Goal: Find specific page/section: Find specific page/section

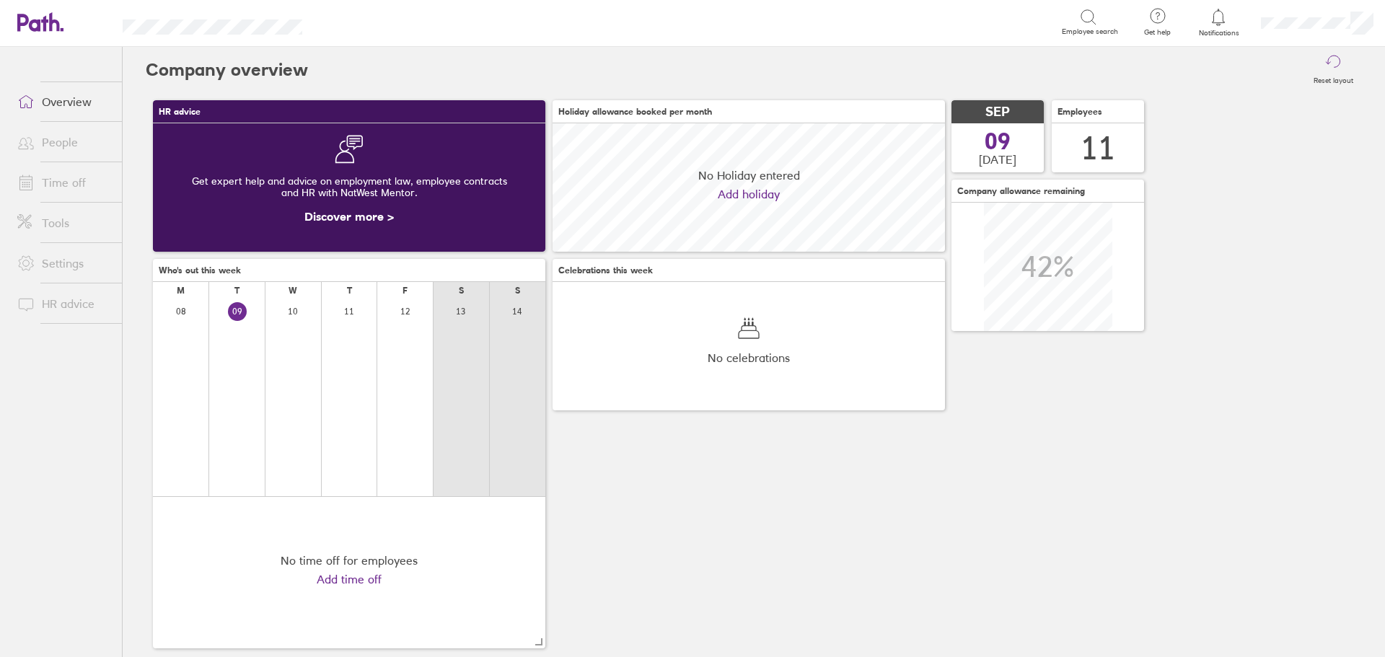
scroll to position [128, 392]
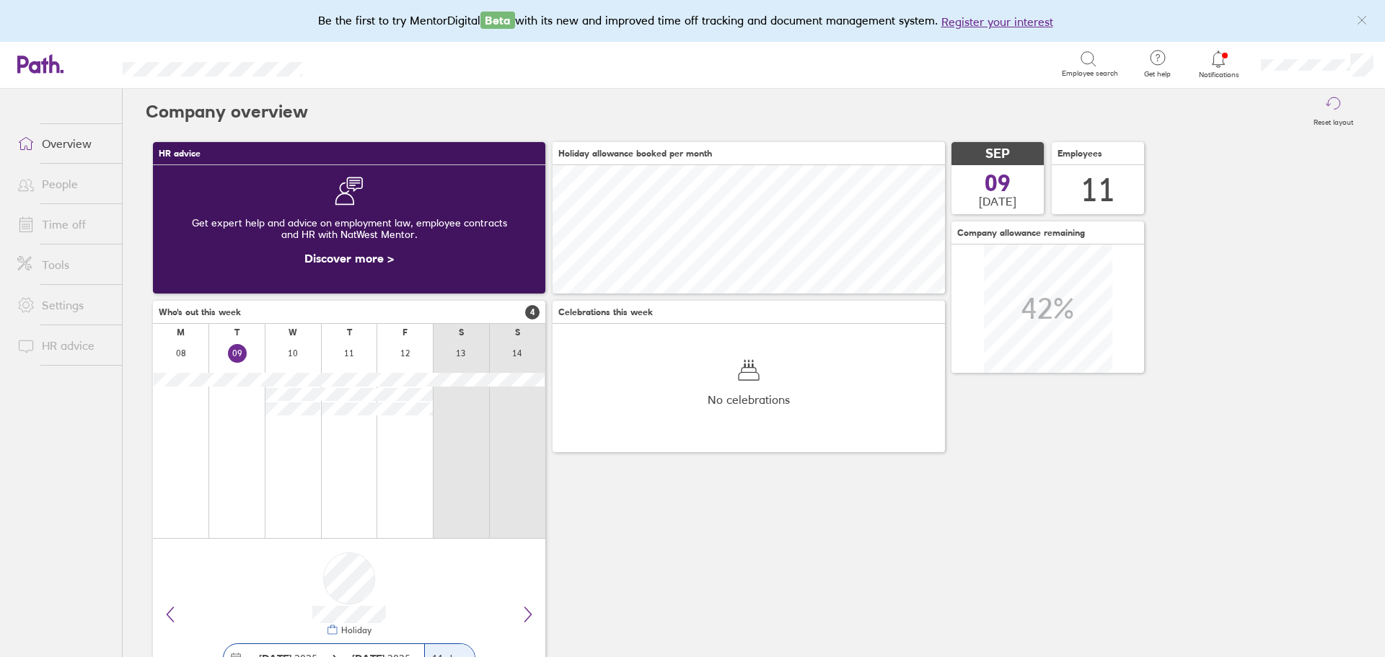
click at [69, 195] on link "People" at bounding box center [64, 183] width 116 height 29
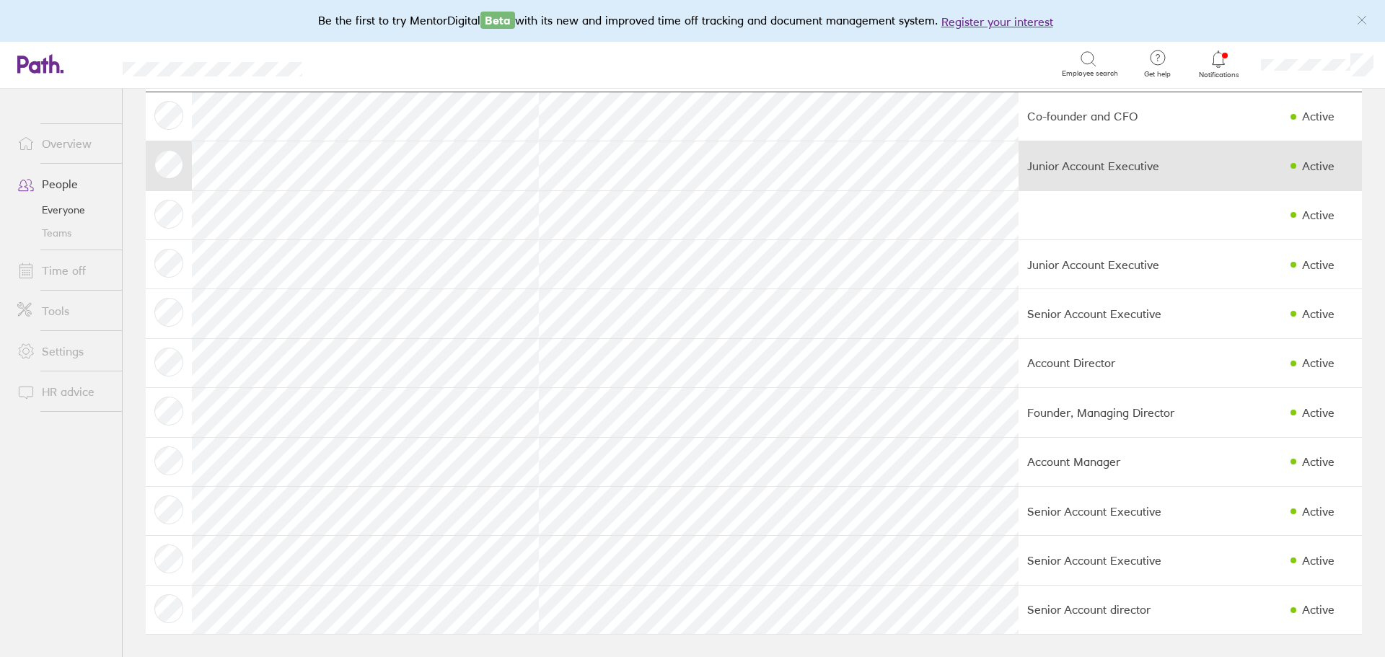
scroll to position [78, 0]
